Goal: Information Seeking & Learning: Learn about a topic

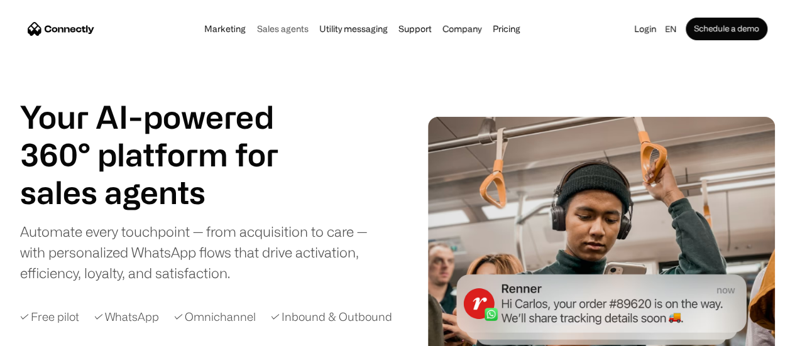
click at [266, 31] on link "Sales agents" at bounding box center [282, 29] width 59 height 10
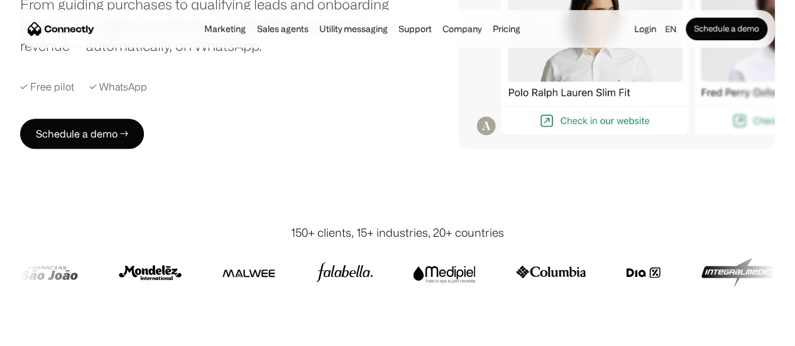
scroll to position [314, 0]
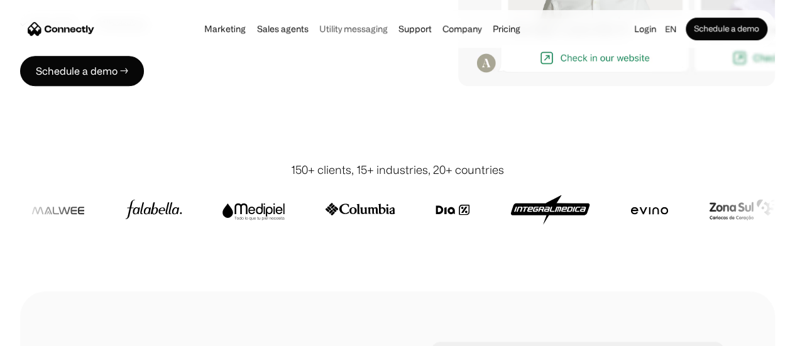
click at [341, 30] on link "Utility messaging" at bounding box center [353, 29] width 76 height 10
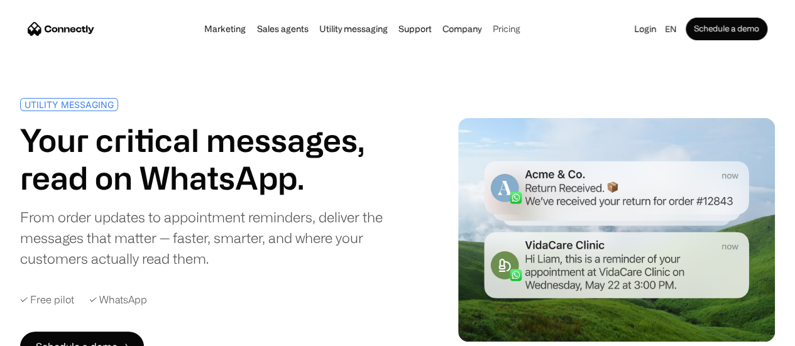
click at [518, 33] on link "Pricing" at bounding box center [506, 29] width 35 height 10
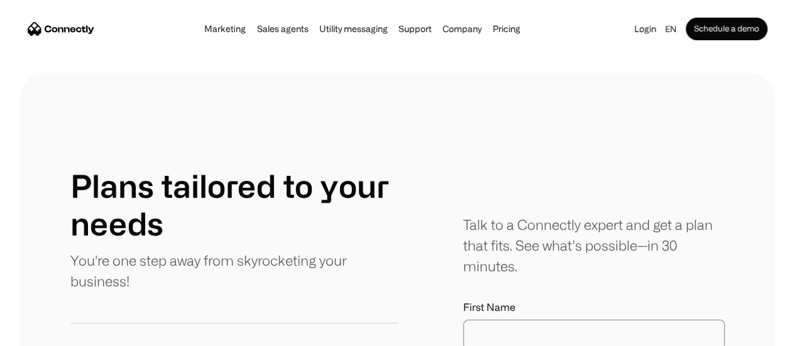
scroll to position [126, 0]
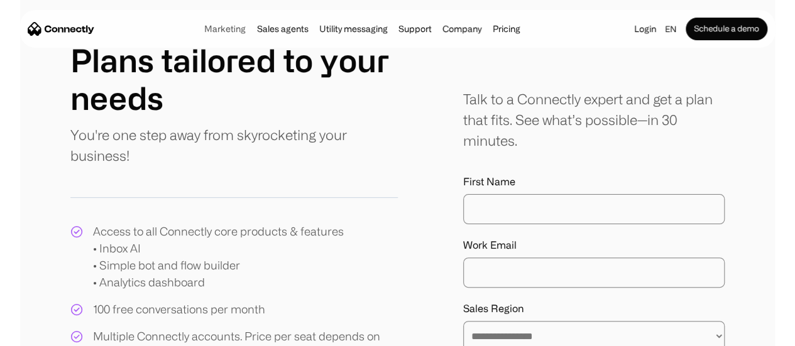
click at [200, 24] on link "Marketing" at bounding box center [224, 29] width 49 height 10
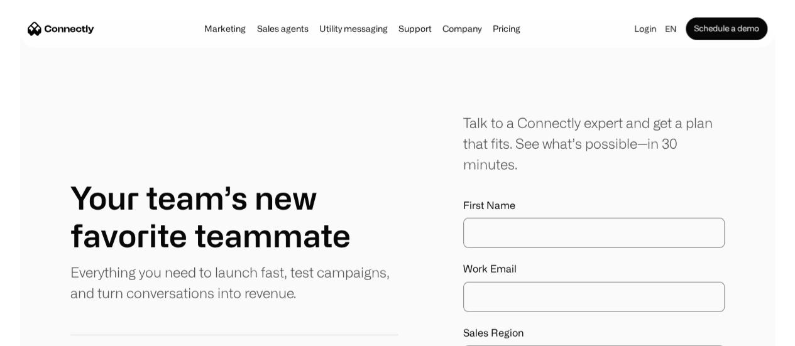
scroll to position [4148, 0]
